Goal: Find contact information: Find contact information

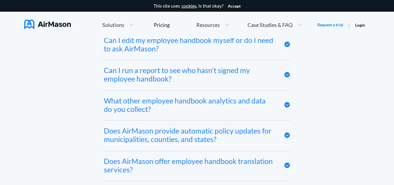
scroll to position [3252, 0]
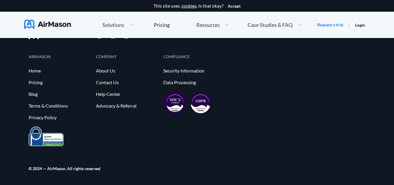
click at [337, 170] on div "© 2024 — AirMason. All rights reserved" at bounding box center [197, 165] width 337 height 39
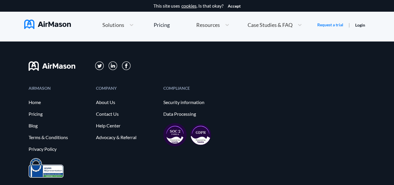
scroll to position [3217, 0]
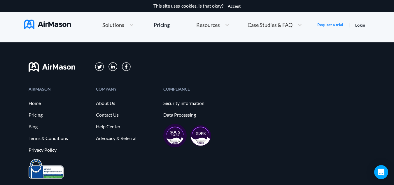
click at [113, 71] on img at bounding box center [113, 66] width 9 height 9
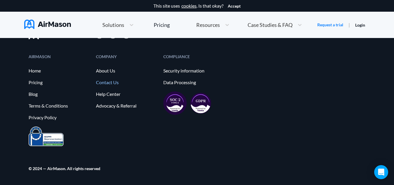
click at [115, 83] on link "Contact Us" at bounding box center [127, 82] width 62 height 5
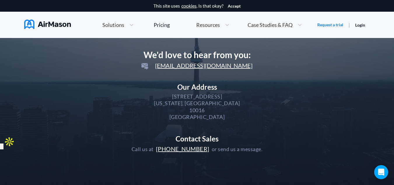
scroll to position [58, 0]
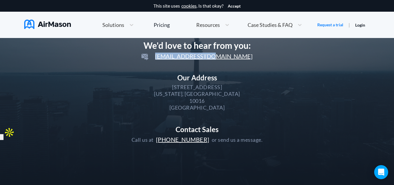
drag, startPoint x: 228, startPoint y: 57, endPoint x: 178, endPoint y: 55, distance: 49.9
click at [178, 55] on div "We'd love to hear from you: [EMAIL_ADDRESS][DOMAIN_NAME] Our Address [STREET_AD…" at bounding box center [197, 91] width 131 height 103
copy span "[EMAIL_ADDRESS][DOMAIN_NAME]"
click at [118, 79] on div "We'd love to hear from you: [EMAIL_ADDRESS][DOMAIN_NAME] Our Address [STREET_AD…" at bounding box center [196, 91] width 277 height 131
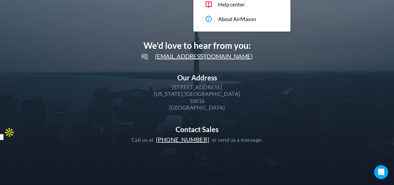
scroll to position [0, 0]
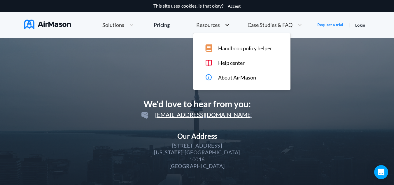
click at [227, 24] on icon at bounding box center [227, 25] width 6 height 6
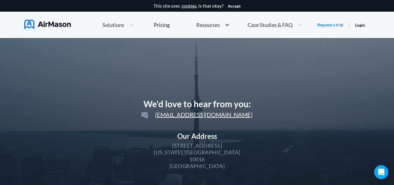
click at [227, 24] on icon at bounding box center [227, 25] width 6 height 6
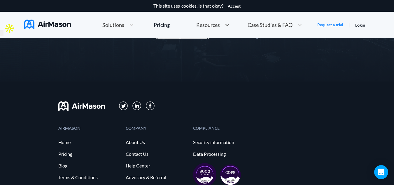
scroll to position [225, 0]
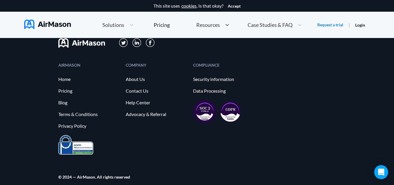
click at [67, 90] on link "Pricing" at bounding box center [89, 90] width 62 height 5
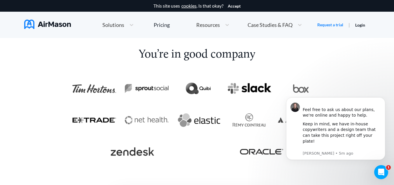
scroll to position [1111, 0]
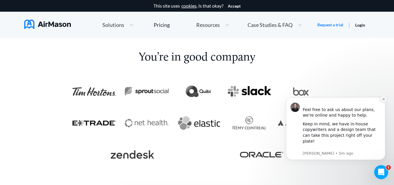
click at [383, 100] on icon "Dismiss notification" at bounding box center [384, 99] width 2 height 2
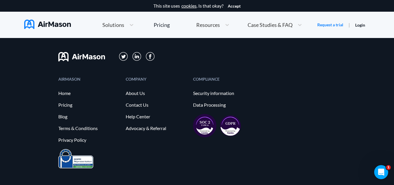
scroll to position [1485, 0]
